Goal: Transaction & Acquisition: Purchase product/service

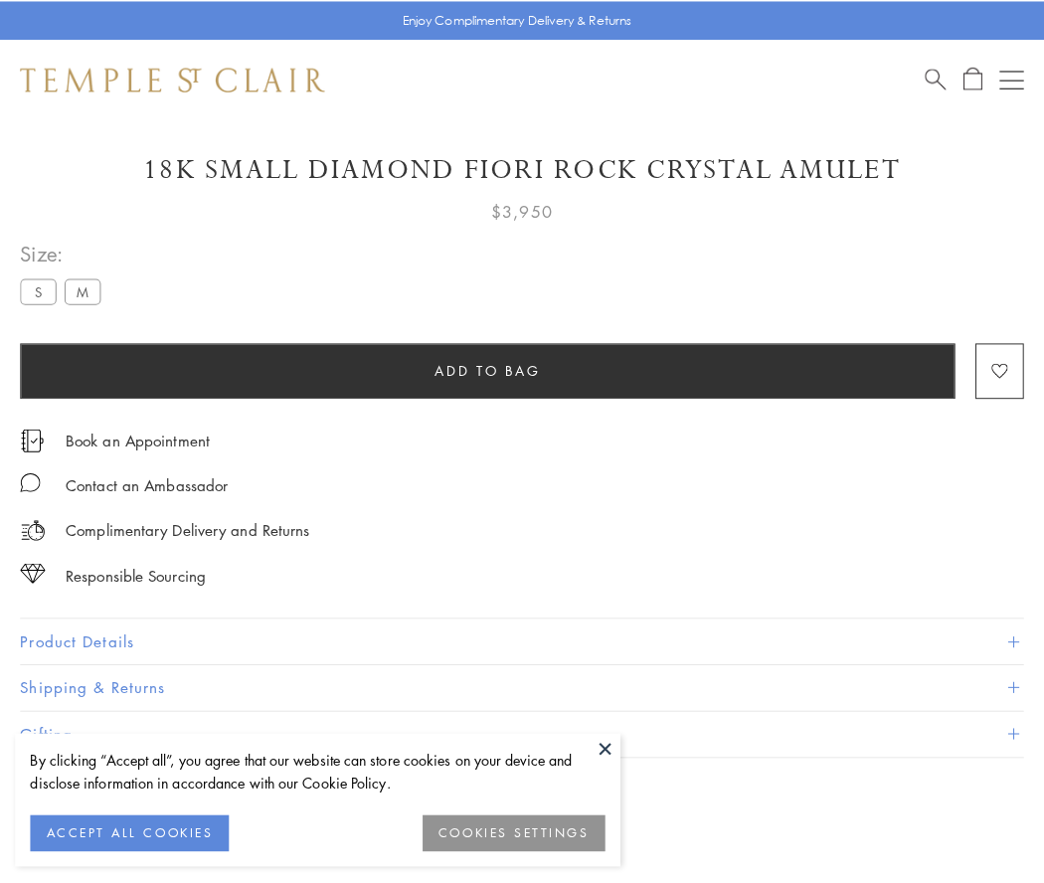
scroll to position [69, 0]
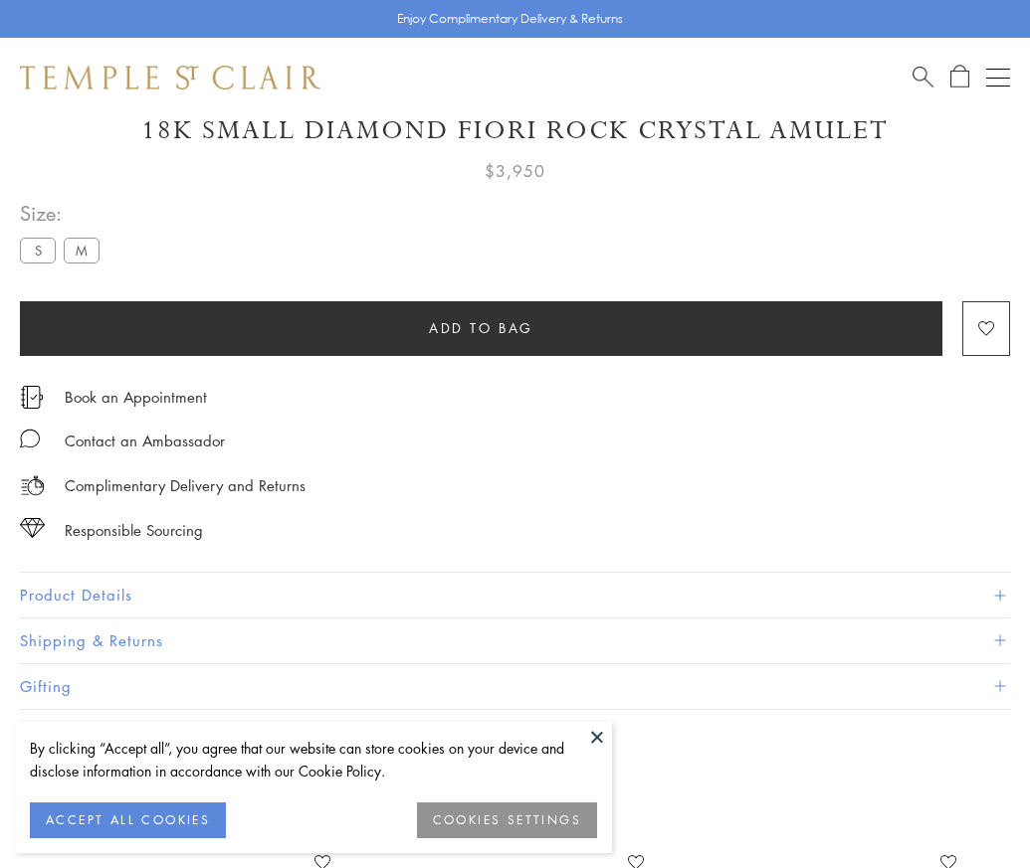
click at [480, 327] on span "Add to bag" at bounding box center [481, 328] width 104 height 22
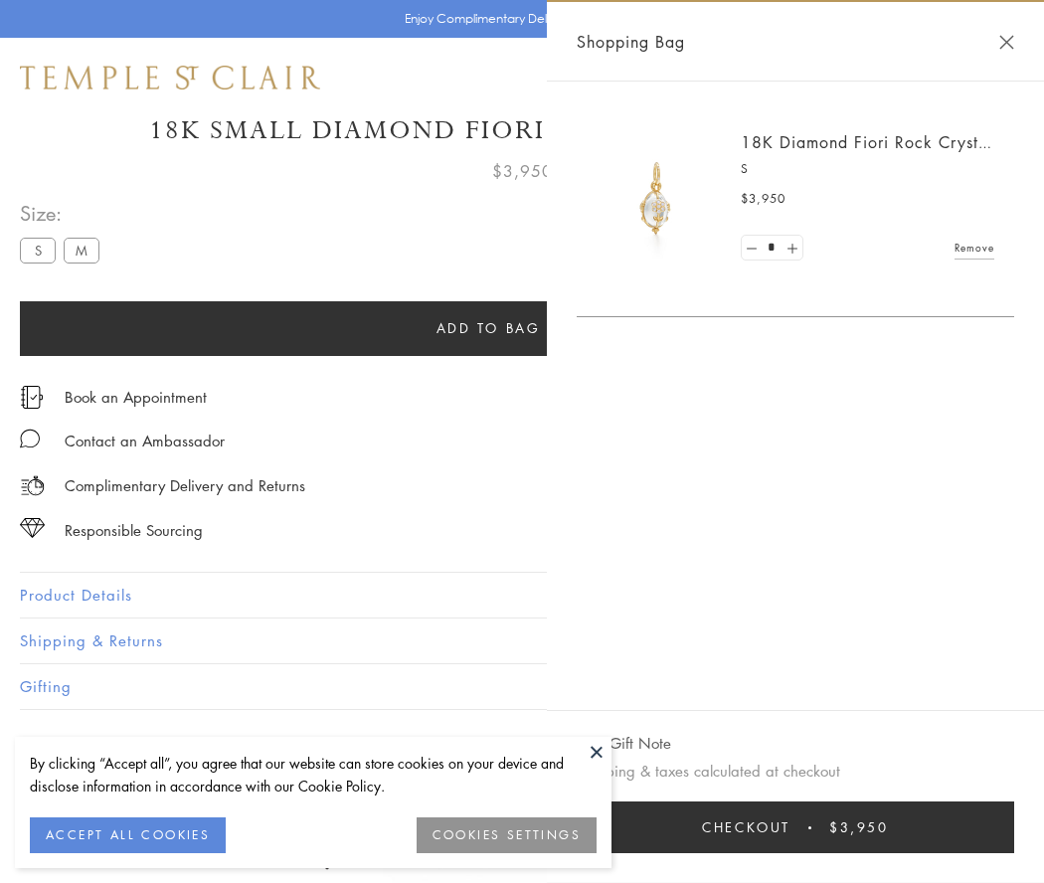
click at [809, 828] on button "Checkout $3,950" at bounding box center [796, 828] width 438 height 52
